Goal: Task Accomplishment & Management: Manage account settings

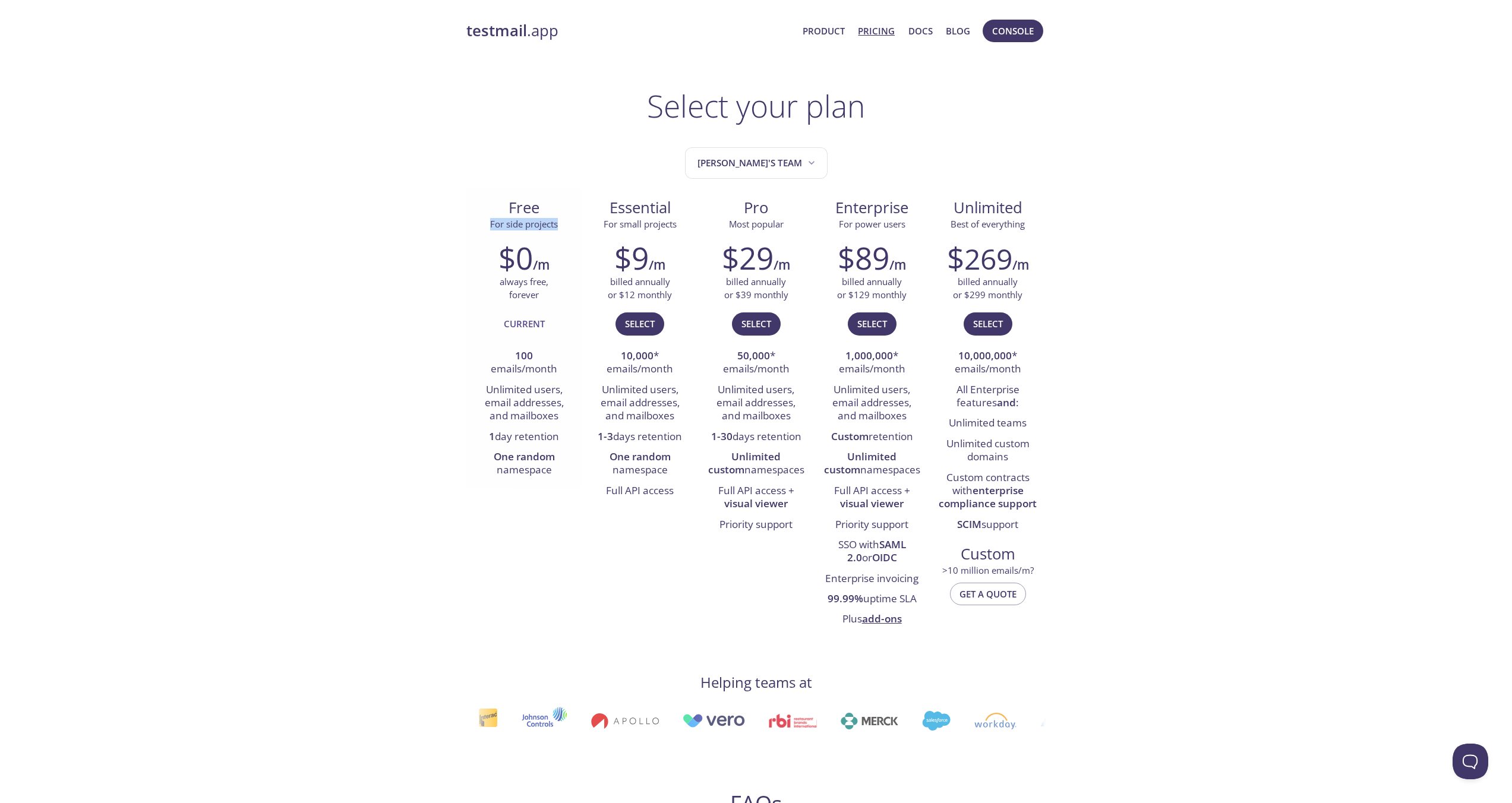
drag, startPoint x: 489, startPoint y: 255, endPoint x: 586, endPoint y: 253, distance: 97.0
click at [572, 230] on span "For side projects" at bounding box center [524, 224] width 96 height 13
copy span "For side projects"
click at [436, 350] on div "testmail .app Product Pricing Docs Blog Console Select your plan [PERSON_NAME]'…" at bounding box center [756, 807] width 1512 height 1591
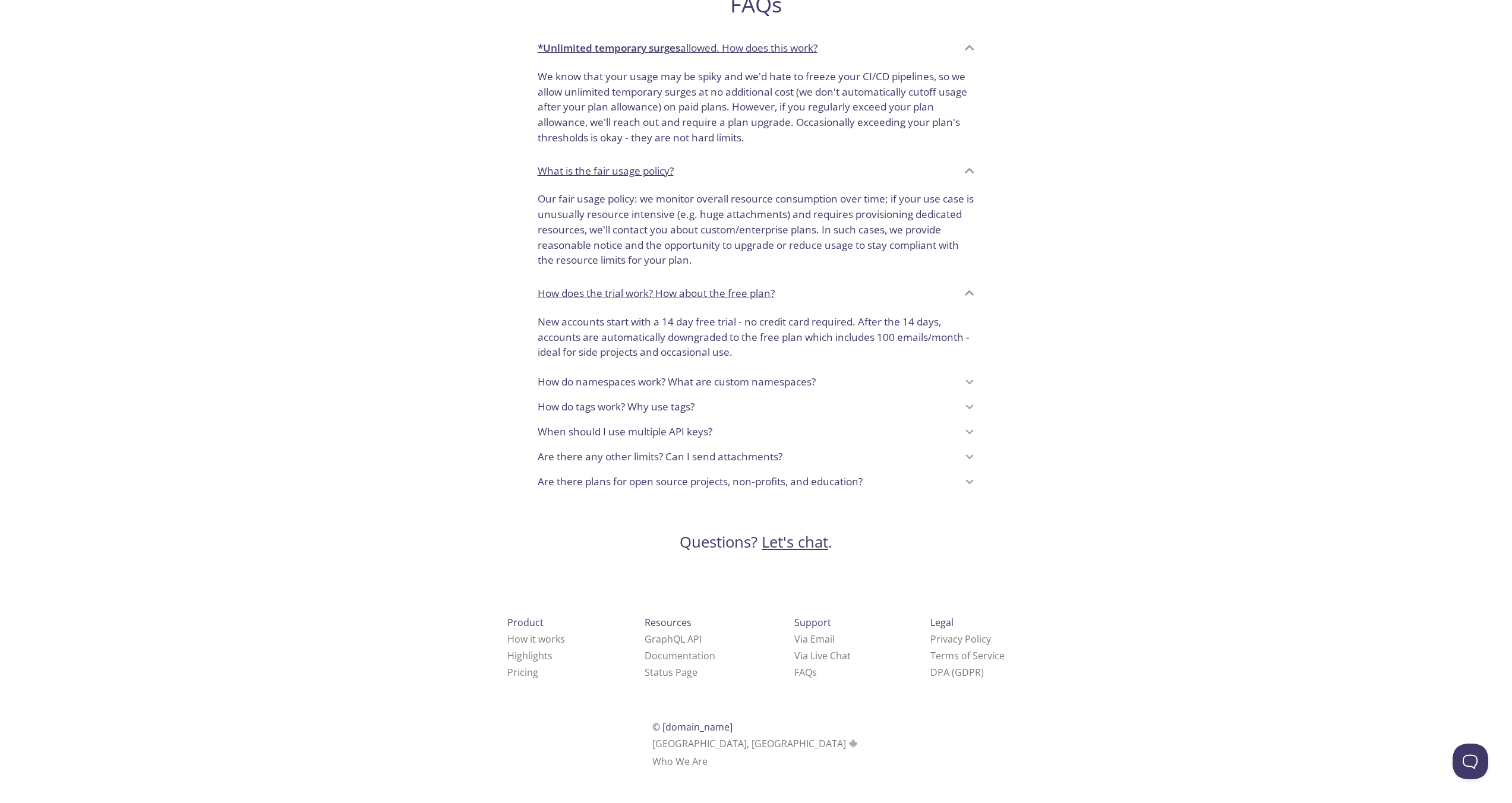
scroll to position [1720, 0]
click at [970, 374] on icon at bounding box center [969, 381] width 15 height 15
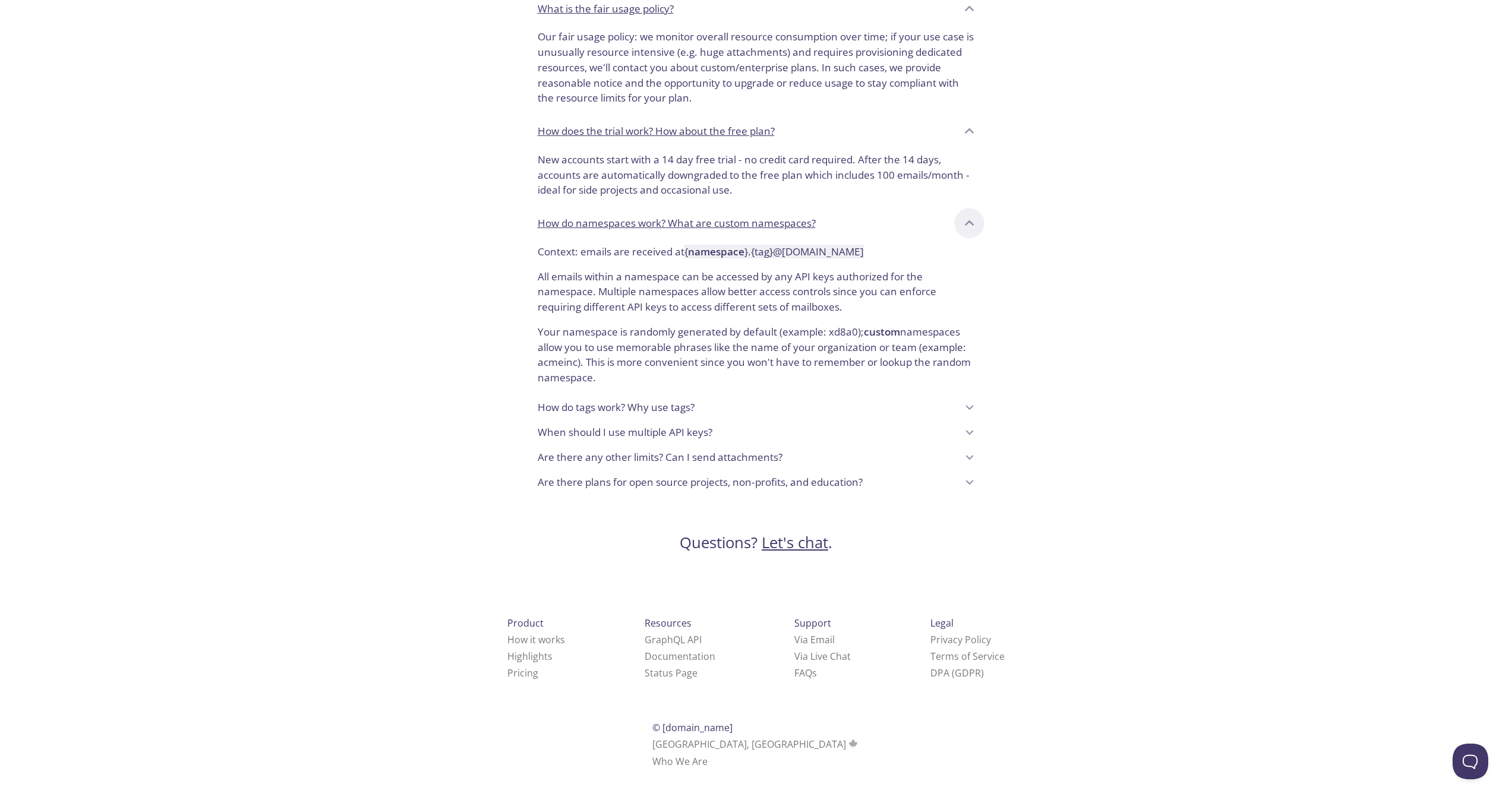
click at [970, 233] on icon at bounding box center [969, 223] width 19 height 19
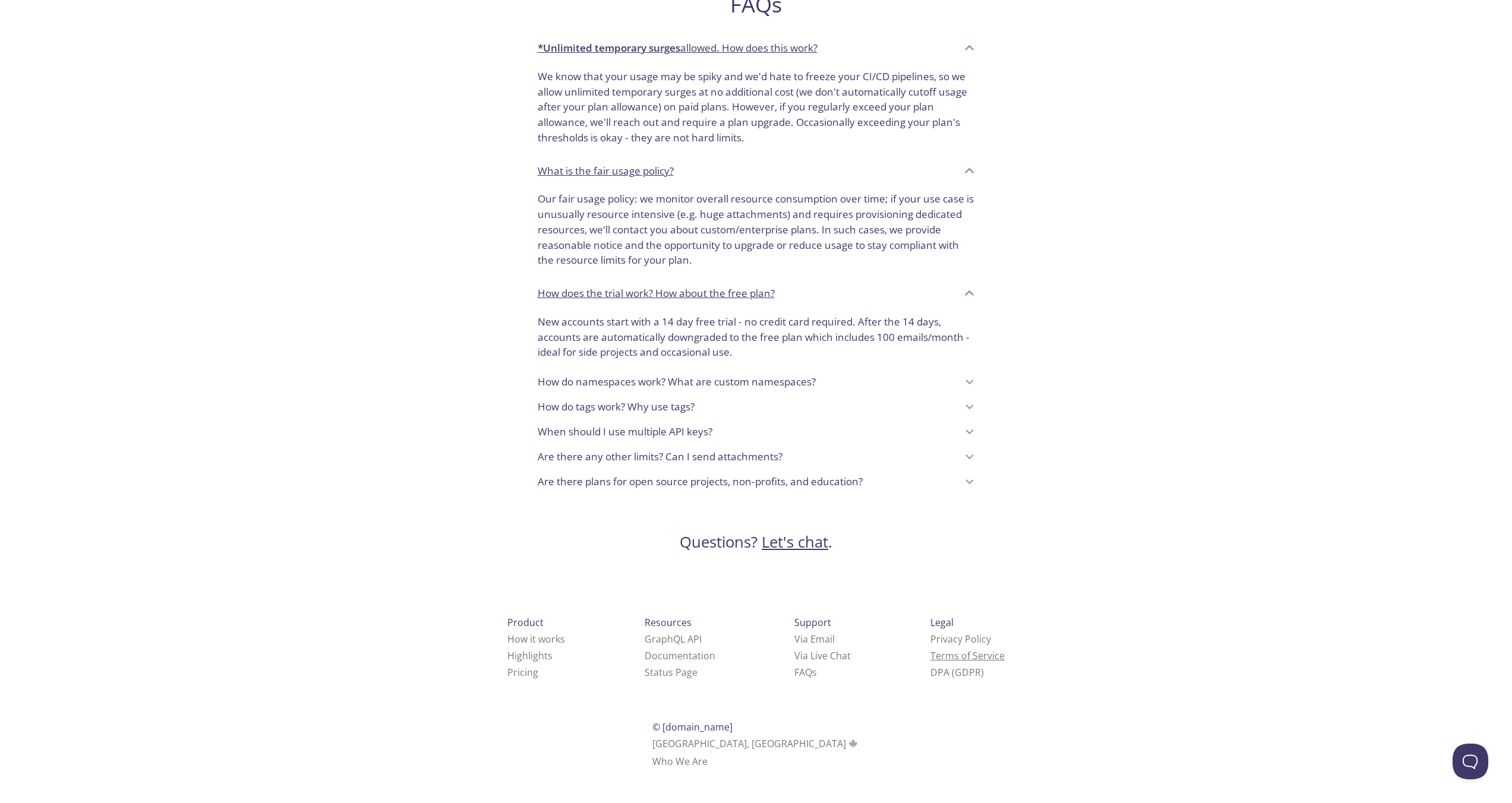
click at [969, 649] on link "Terms of Service" at bounding box center [967, 656] width 74 height 13
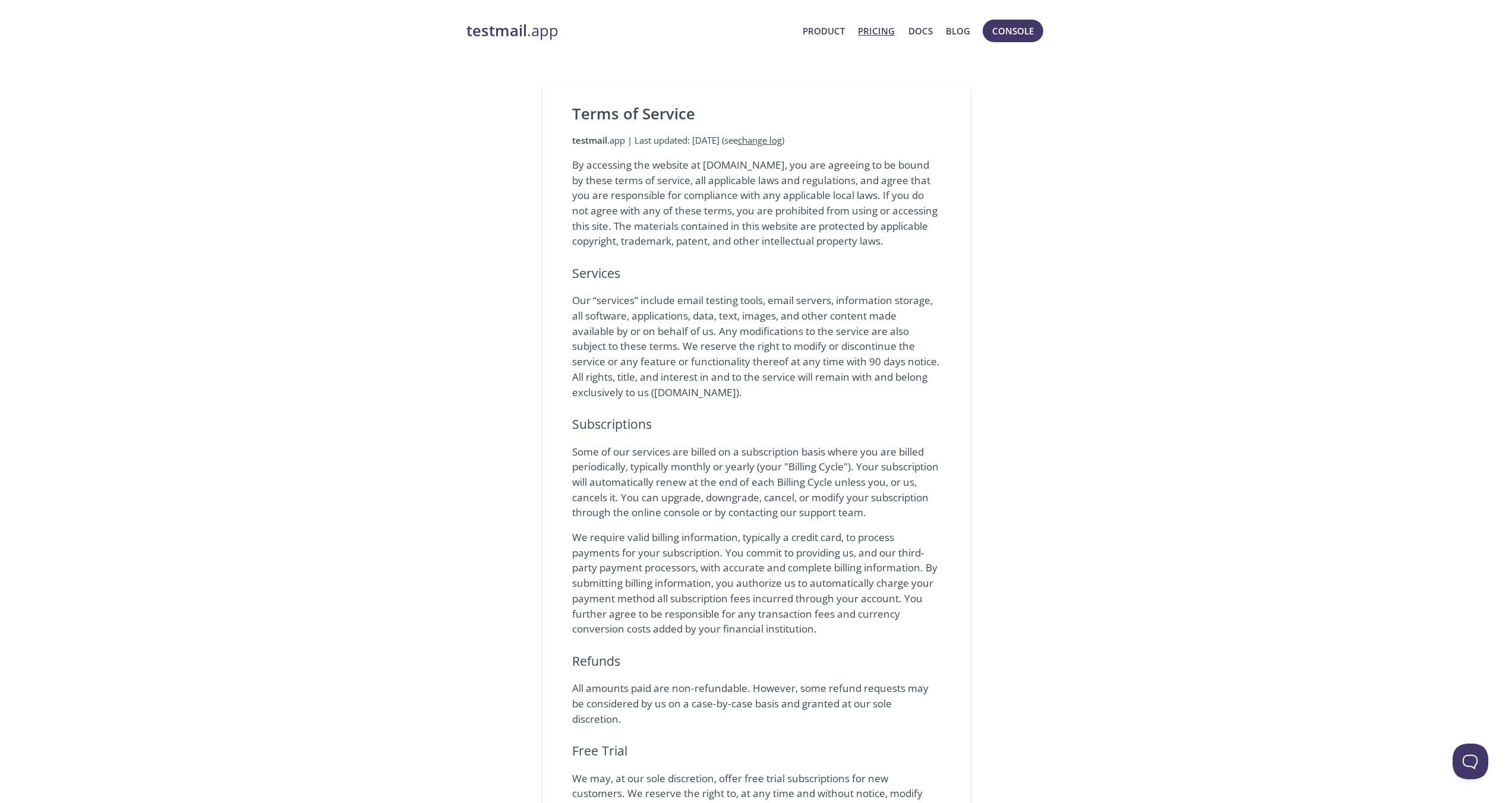
click at [857, 31] on link "Pricing" at bounding box center [875, 30] width 37 height 15
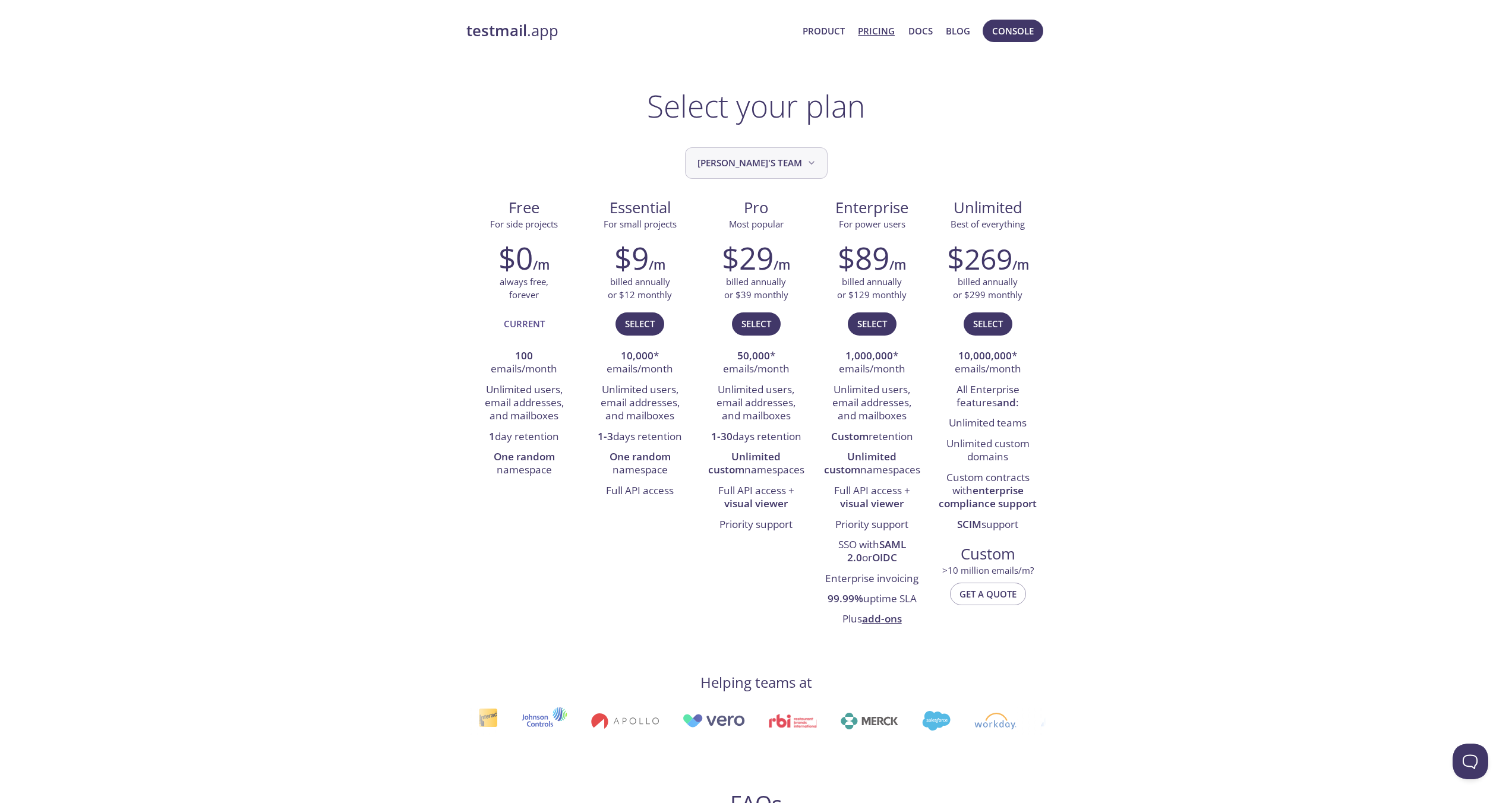
click at [817, 169] on icon "Alejandro's team" at bounding box center [811, 163] width 12 height 12
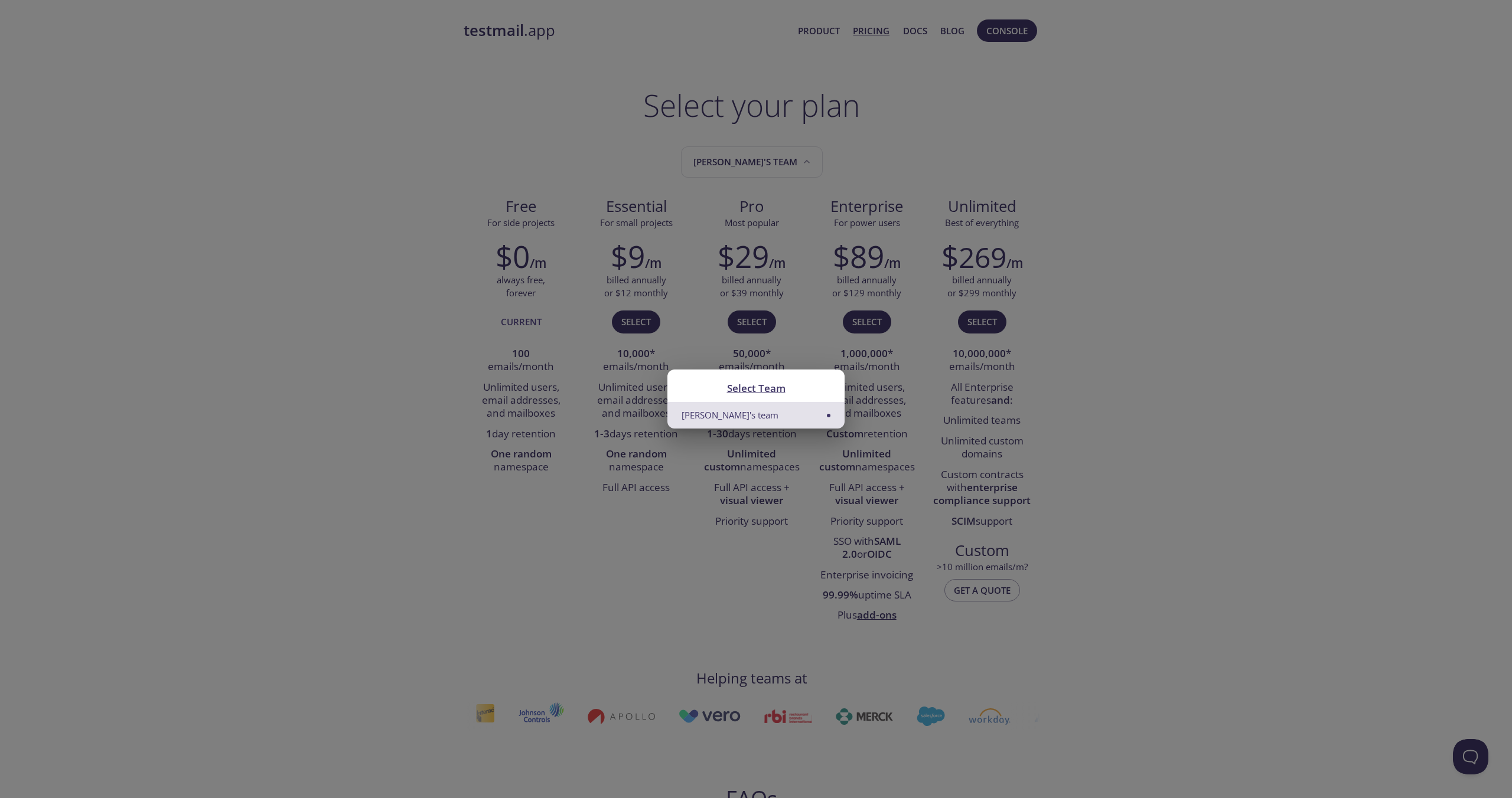
click at [773, 391] on h2 "Select Team" at bounding box center [756, 388] width 149 height 16
click at [773, 385] on h2 "Select Team" at bounding box center [756, 388] width 149 height 16
click at [815, 419] on li "[PERSON_NAME]'s team" at bounding box center [756, 415] width 178 height 27
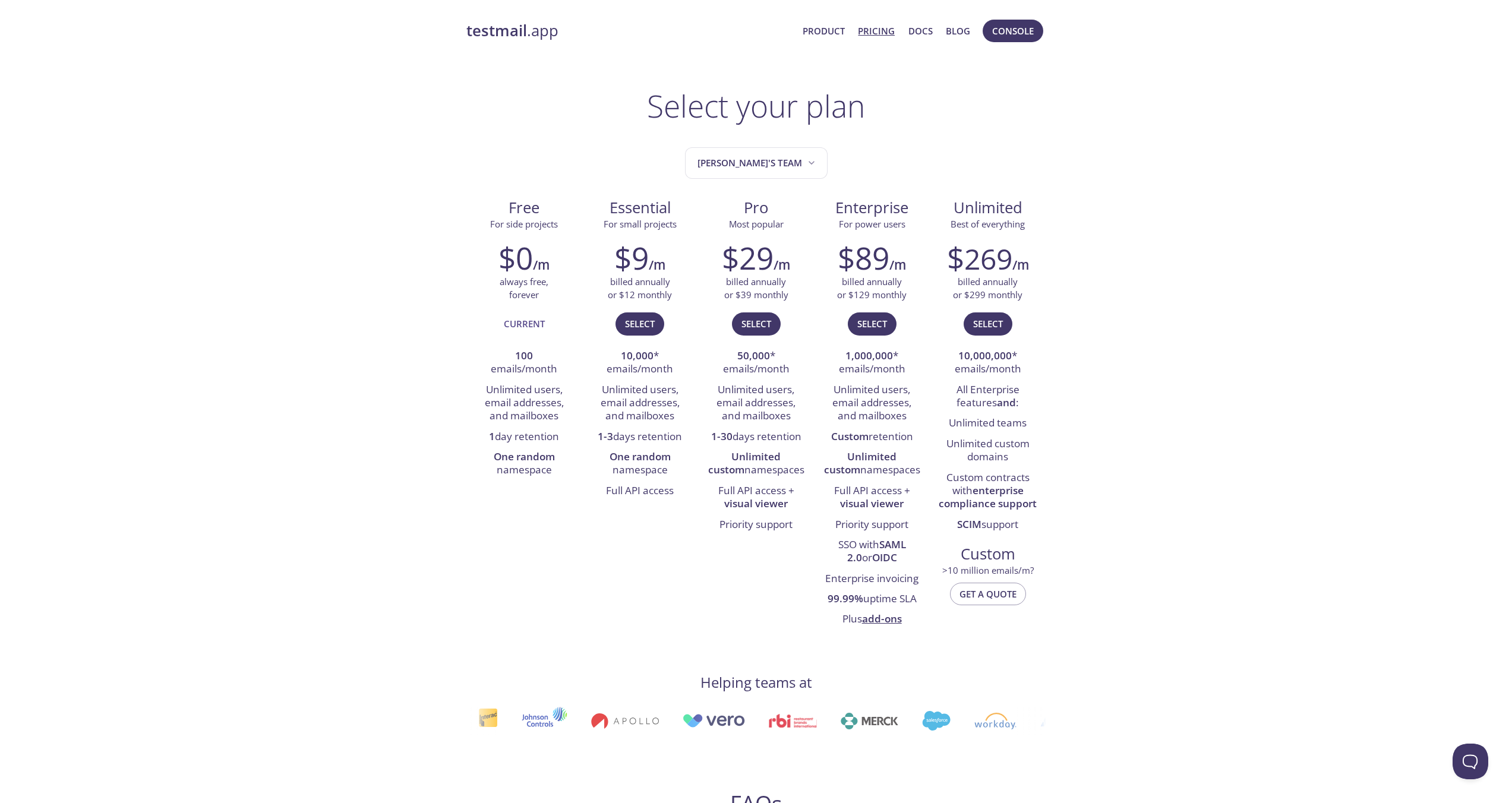
click at [507, 30] on strong "testmail" at bounding box center [497, 30] width 61 height 21
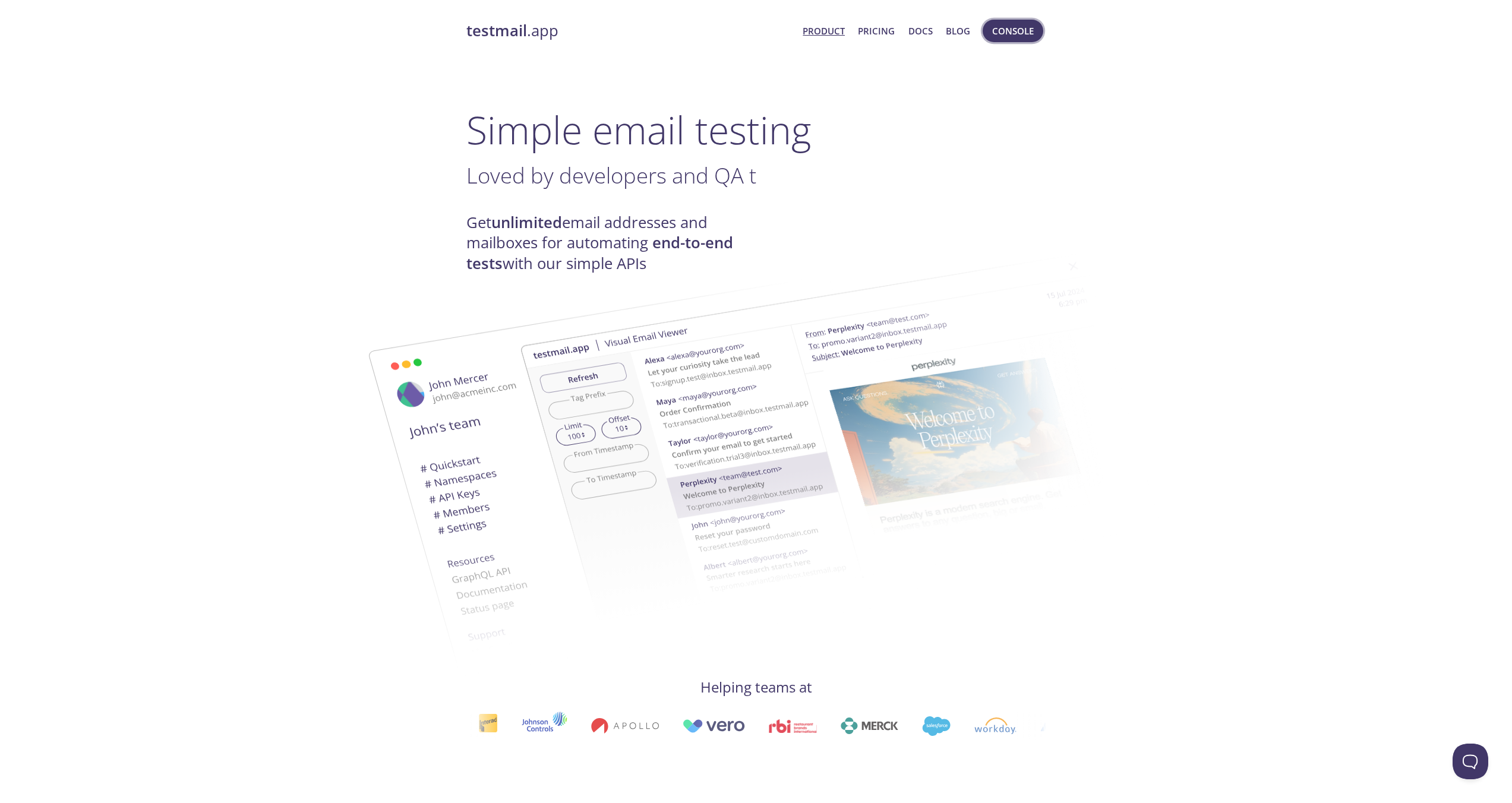
click at [1022, 38] on span "Console" at bounding box center [1013, 30] width 42 height 15
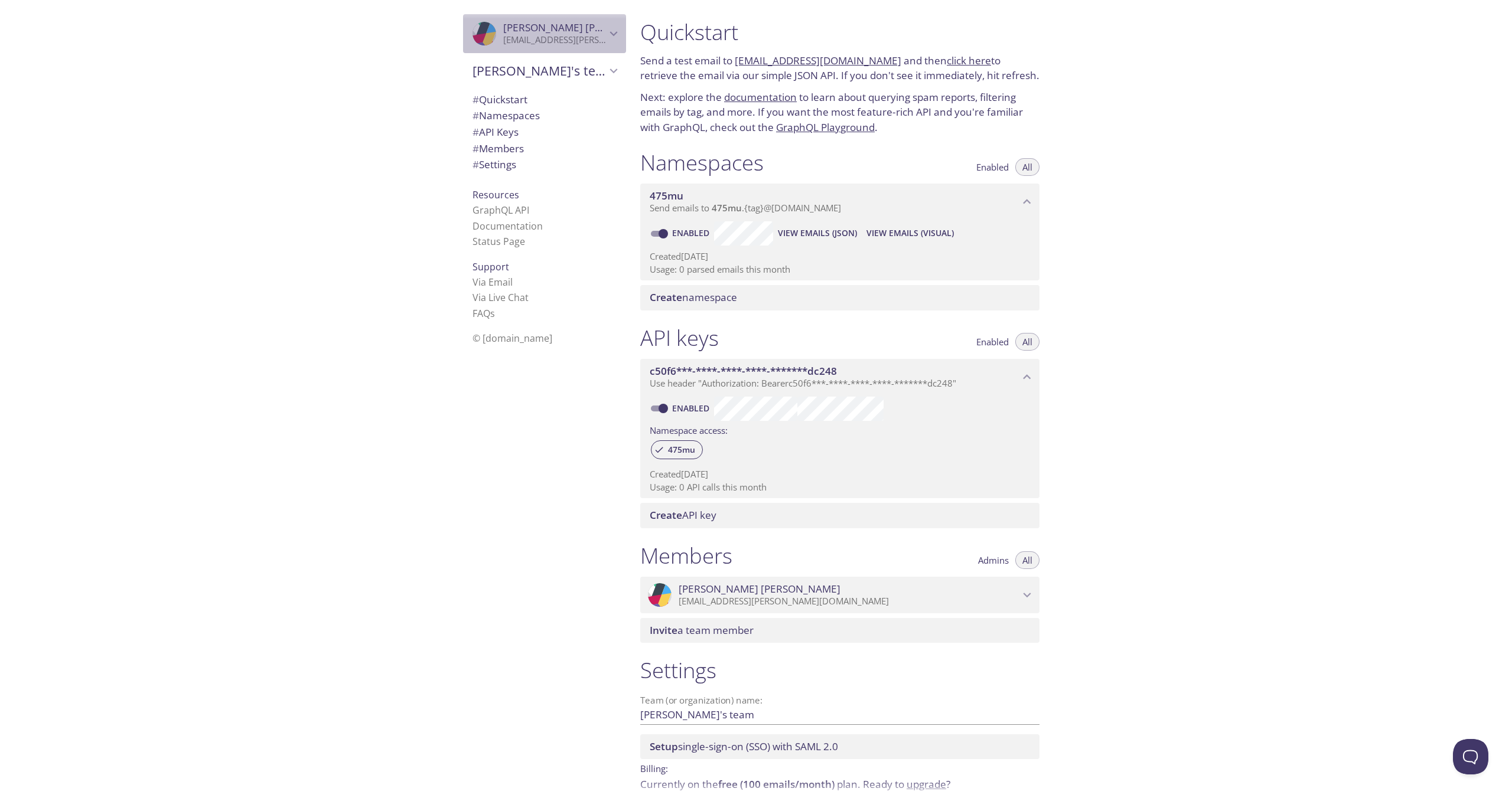
click at [610, 36] on icon "Alejandro Cifuentes" at bounding box center [614, 33] width 8 height 4
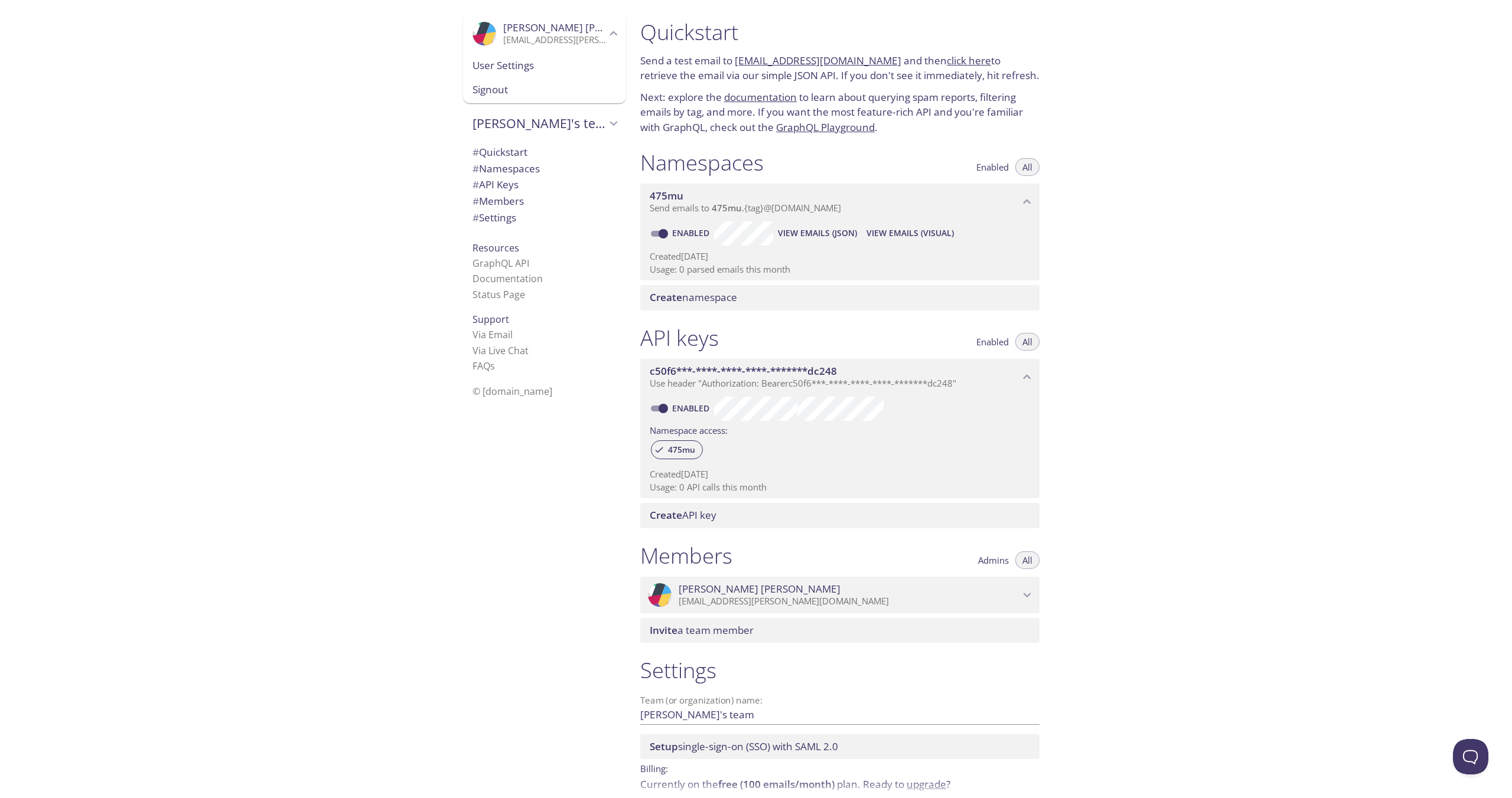
click at [509, 98] on span "Signout" at bounding box center [544, 89] width 144 height 15
